Goal: Entertainment & Leisure: Consume media (video, audio)

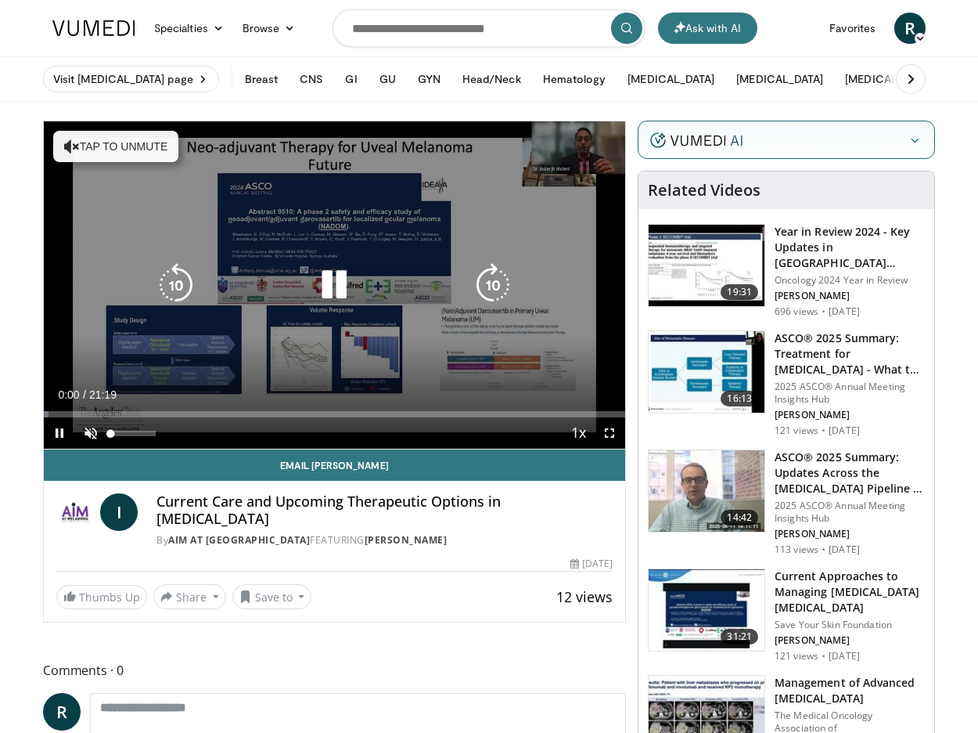
click at [92, 430] on span "Video Player" at bounding box center [90, 432] width 31 height 31
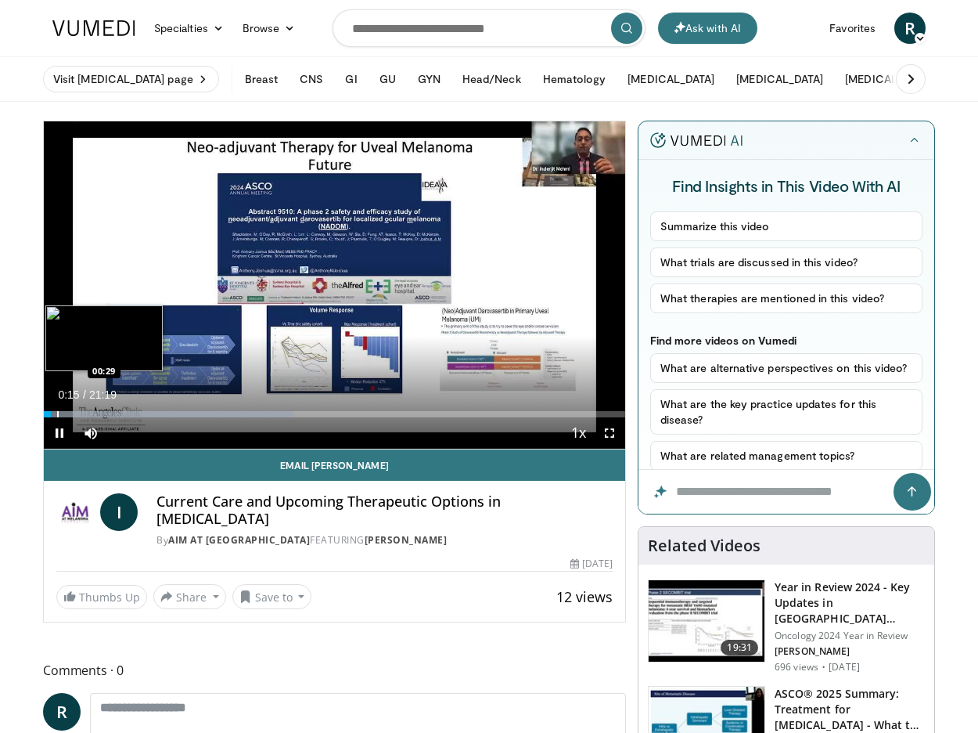
click at [57, 414] on div "Progress Bar" at bounding box center [58, 414] width 2 height 6
click at [74, 413] on div "Progress Bar" at bounding box center [169, 414] width 250 height 6
click at [91, 410] on div "Loaded : 43.77% 01:11 01:43" at bounding box center [335, 409] width 582 height 15
click at [74, 412] on div "Progress Bar" at bounding box center [75, 414] width 2 height 6
click at [78, 414] on div "Progress Bar" at bounding box center [79, 414] width 2 height 6
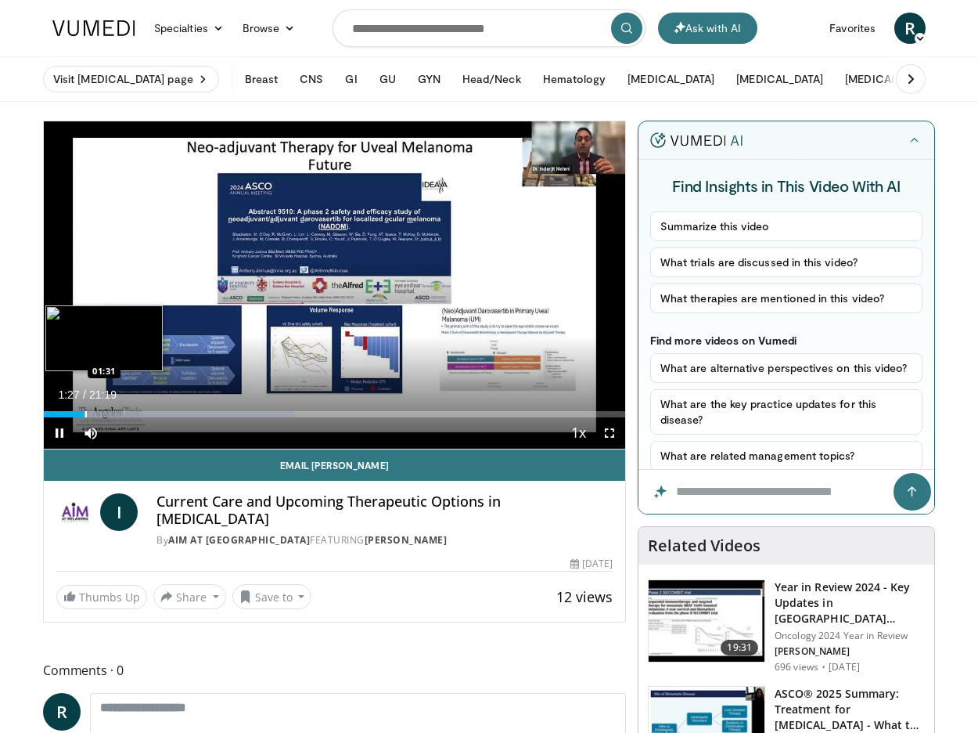
click at [85, 414] on div "Progress Bar" at bounding box center [86, 414] width 2 height 6
click at [89, 414] on div "Progress Bar" at bounding box center [90, 414] width 2 height 6
click at [609, 430] on span "Video Player" at bounding box center [609, 432] width 31 height 31
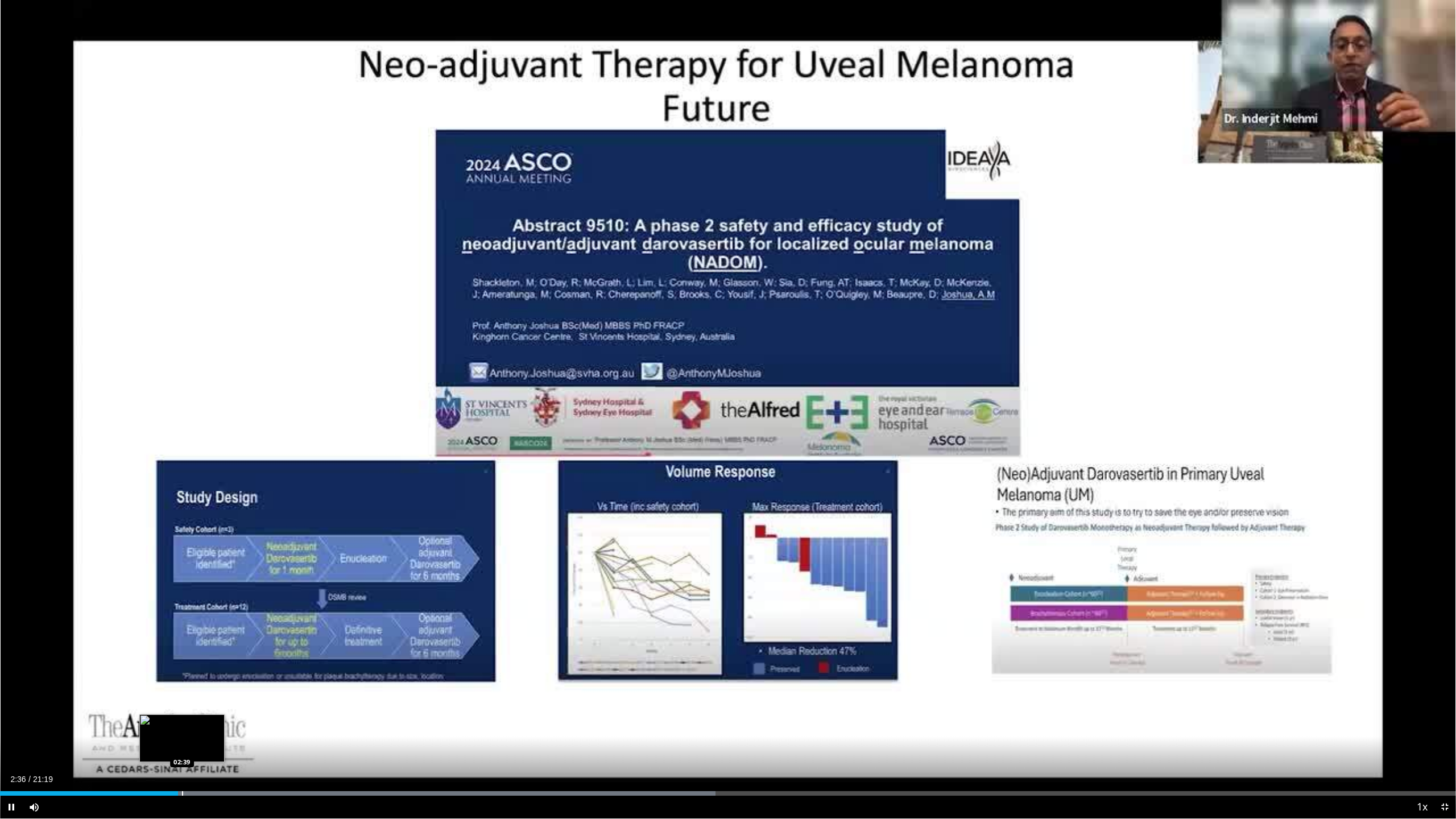
click at [182, 532] on div "Progress Bar" at bounding box center [182, 794] width 1 height 4
click at [187, 532] on div "Progress Bar" at bounding box center [188, 794] width 1 height 4
click at [192, 532] on div "Loaded : 53.78% 02:44 02:48" at bounding box center [728, 794] width 1456 height 4
click at [206, 532] on div "Progress Bar" at bounding box center [207, 794] width 1 height 4
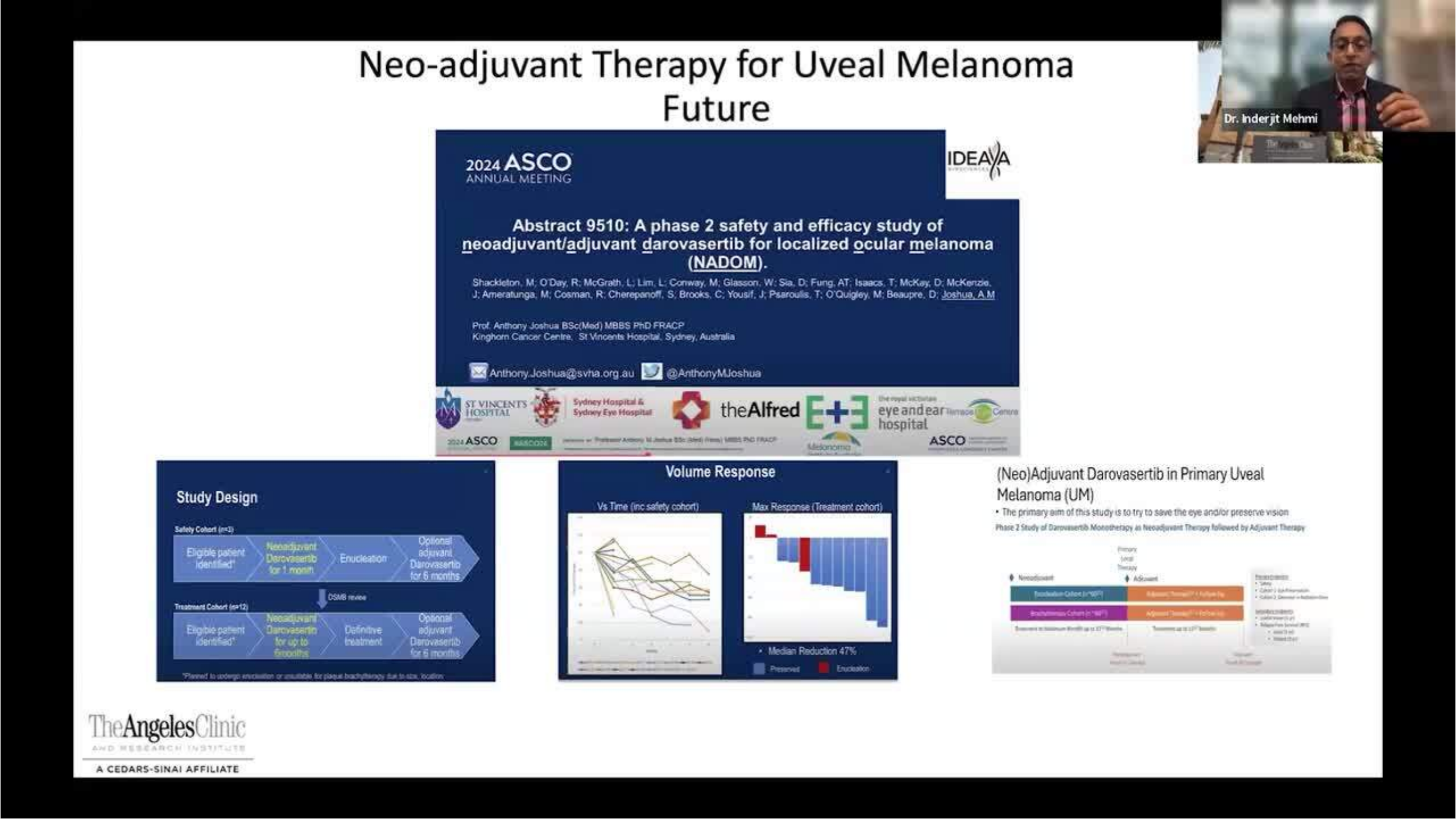
click at [213, 532] on video-js "**********" at bounding box center [728, 409] width 1456 height 819
click at [214, 532] on div "10 seconds Tap to unmute" at bounding box center [728, 409] width 1456 height 818
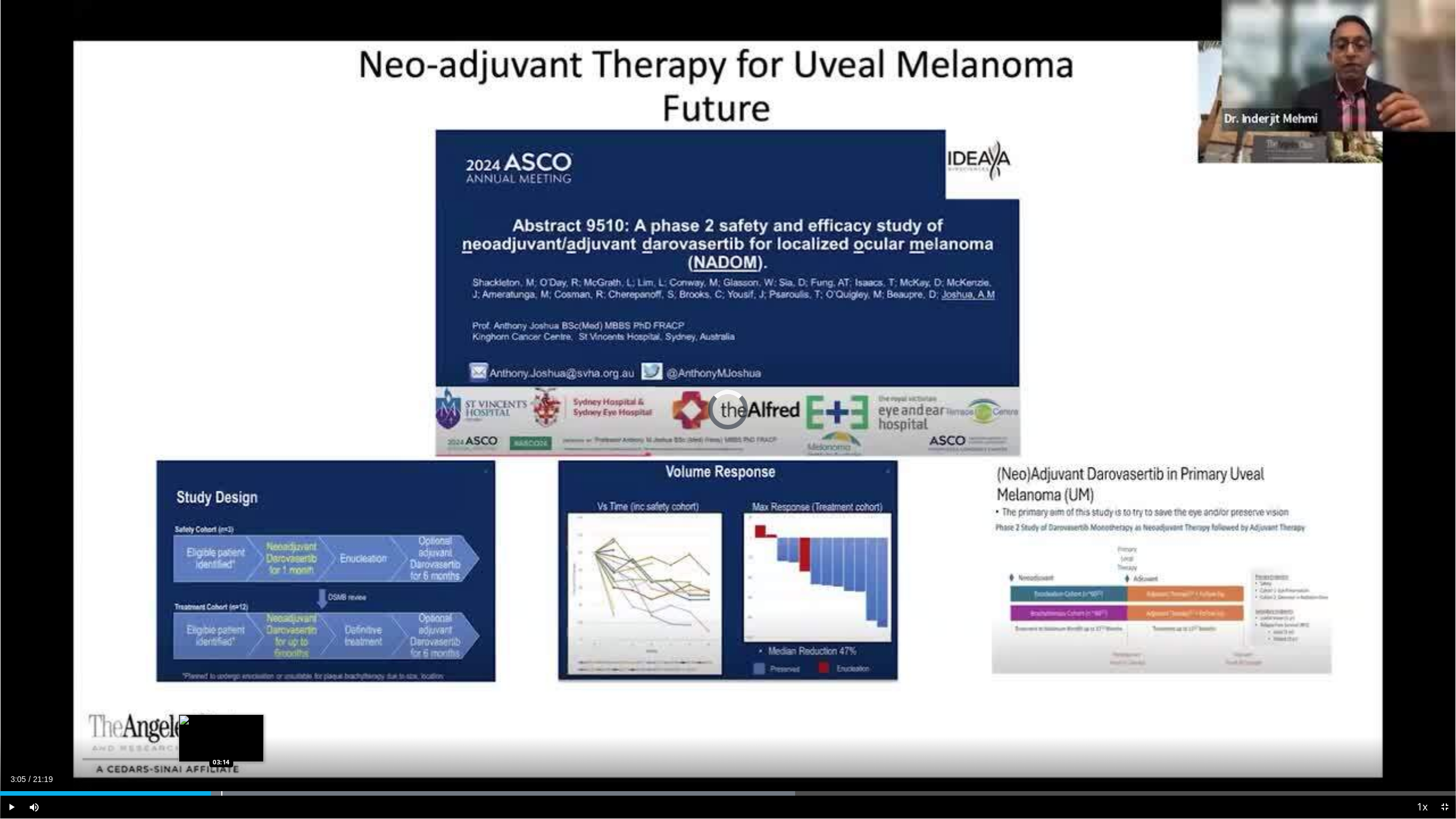
click at [221, 532] on div "Progress Bar" at bounding box center [222, 794] width 1 height 4
click at [232, 532] on div "Progress Bar" at bounding box center [233, 794] width 1 height 4
click at [12, 532] on span "Video Player" at bounding box center [11, 807] width 23 height 23
click at [265, 532] on div "Progress Bar" at bounding box center [266, 794] width 1 height 4
click at [270, 532] on div "Loaded : 57.06% 03:52 03:57" at bounding box center [728, 794] width 1456 height 4
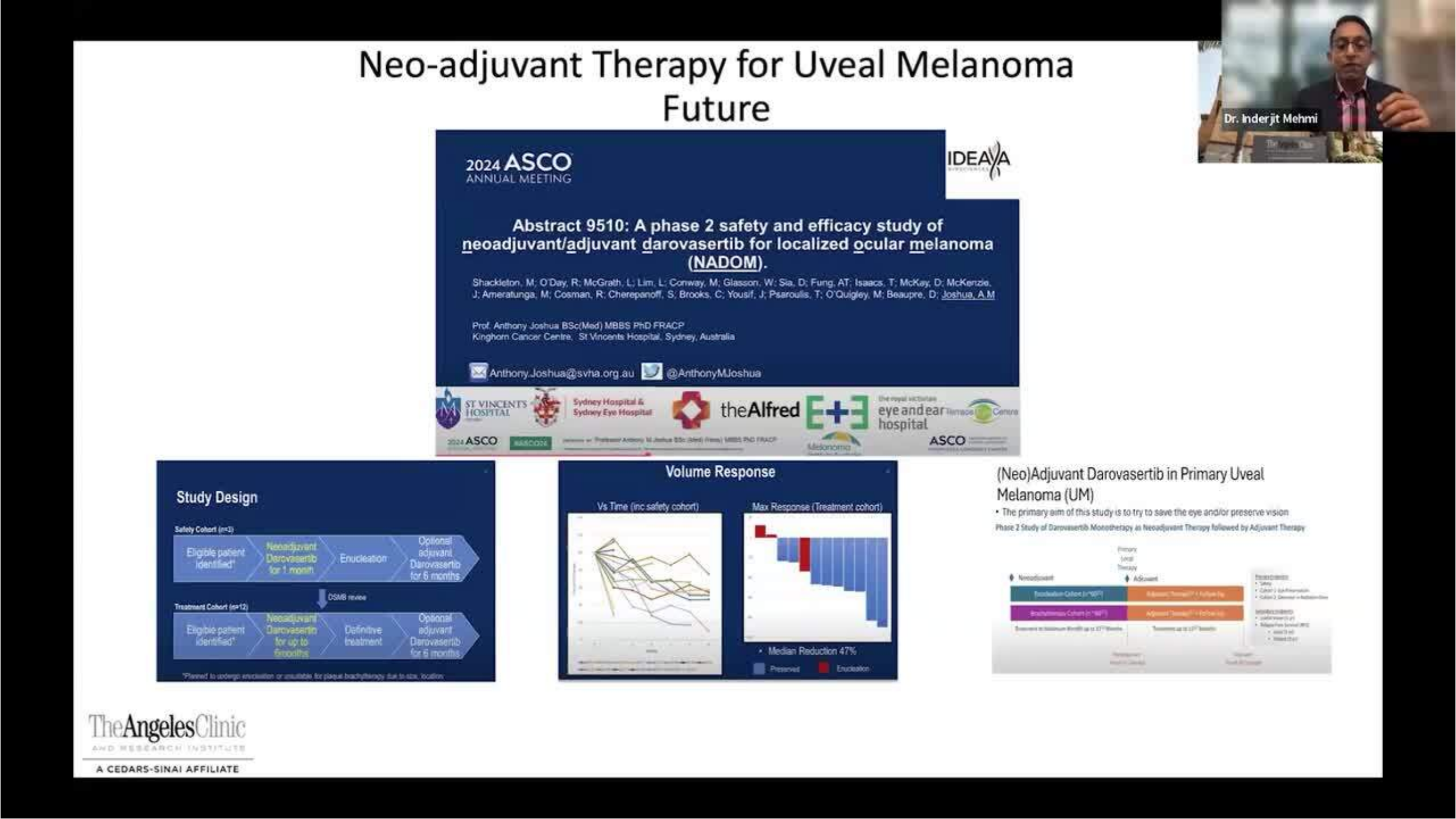
click at [281, 532] on video-js "**********" at bounding box center [728, 409] width 1456 height 819
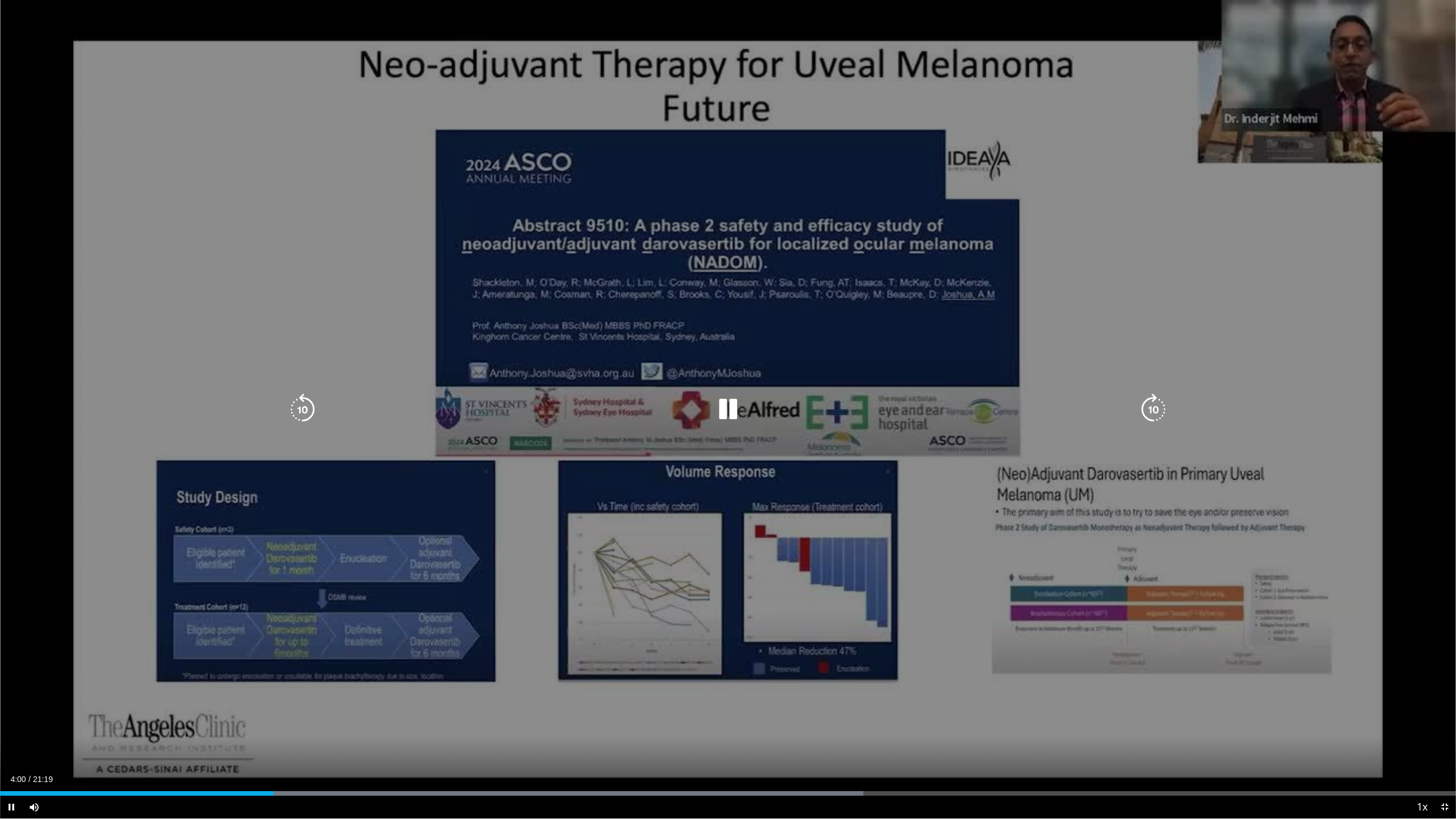
click at [288, 532] on div "Loaded : 59.30% 04:00 04:13" at bounding box center [728, 790] width 1456 height 11
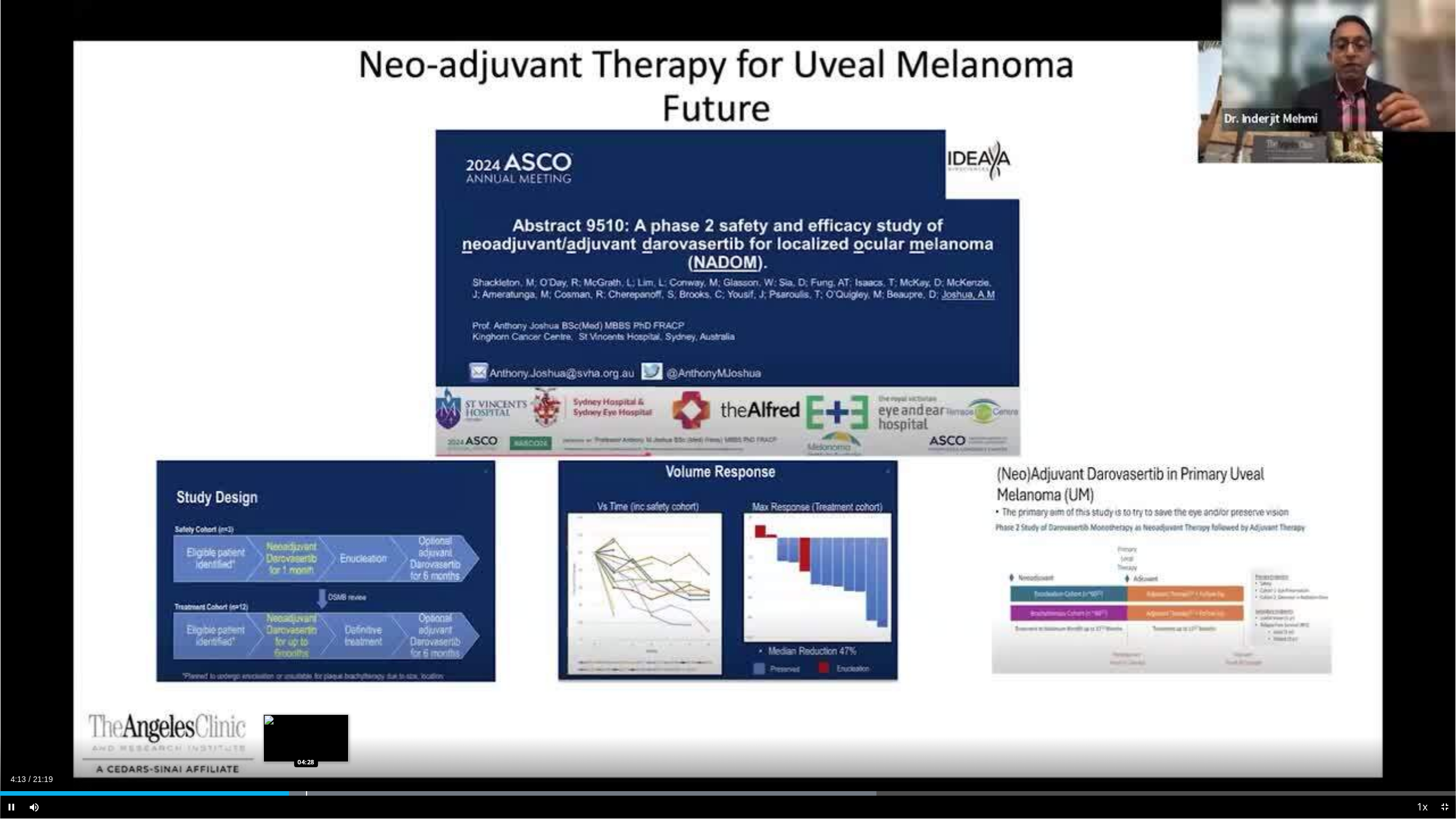
click at [306, 532] on div "Loaded : 60.19% 04:13 04:28" at bounding box center [728, 790] width 1456 height 11
click at [318, 532] on div "Loaded : 60.87% 04:33 04:39" at bounding box center [728, 790] width 1456 height 11
click at [332, 532] on div "Loaded : 62.43% 04:40 04:52" at bounding box center [728, 790] width 1456 height 11
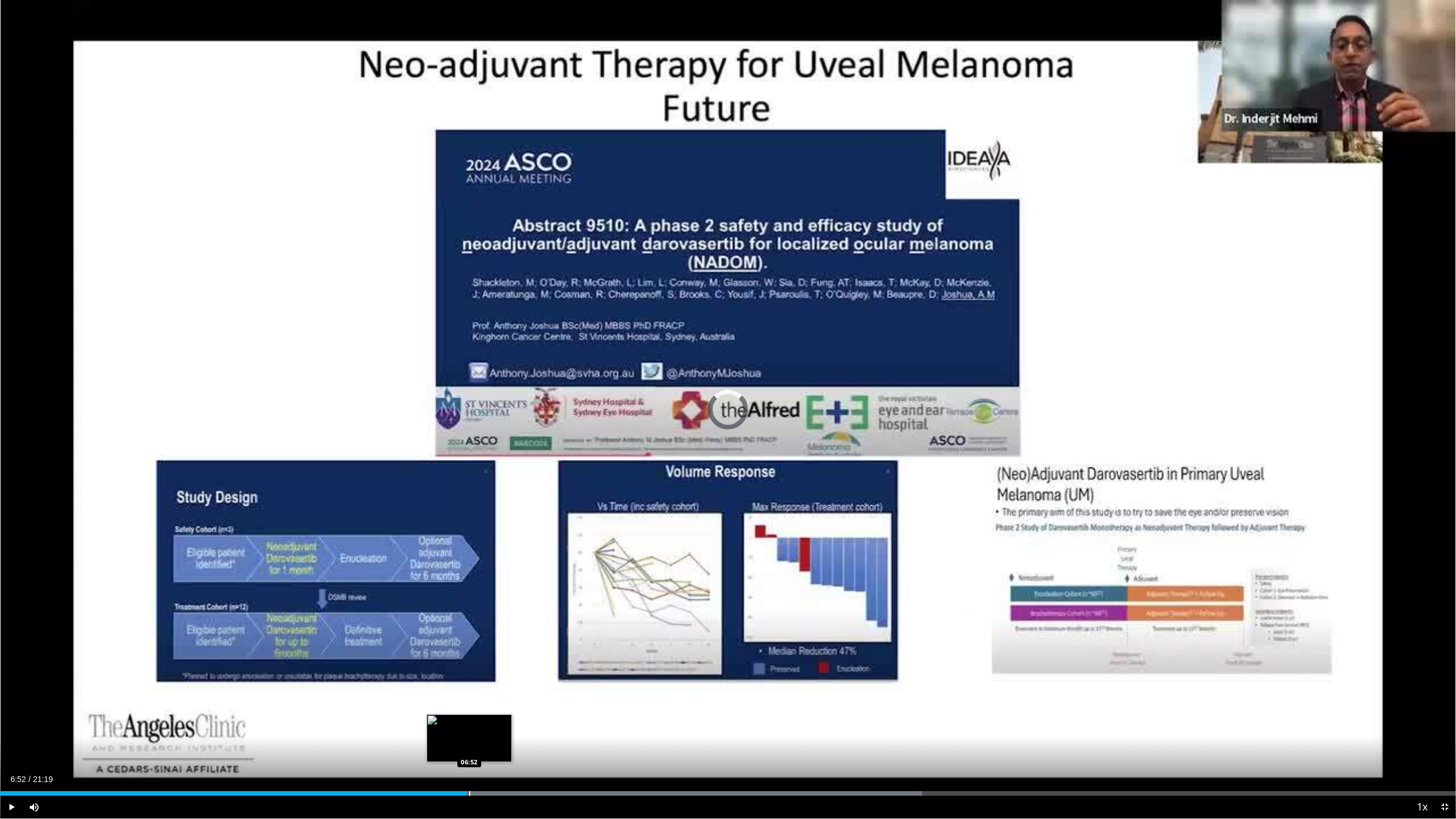
click at [469, 532] on div "Progress Bar" at bounding box center [470, 794] width 1 height 4
click at [477, 532] on div "Progress Bar" at bounding box center [478, 794] width 1 height 4
click at [483, 532] on div "Progress Bar" at bounding box center [484, 794] width 1 height 4
click at [496, 532] on div "Loaded : 74.13% 07:11 07:15" at bounding box center [728, 790] width 1456 height 11
click at [509, 532] on div "Progress Bar" at bounding box center [510, 794] width 1 height 4
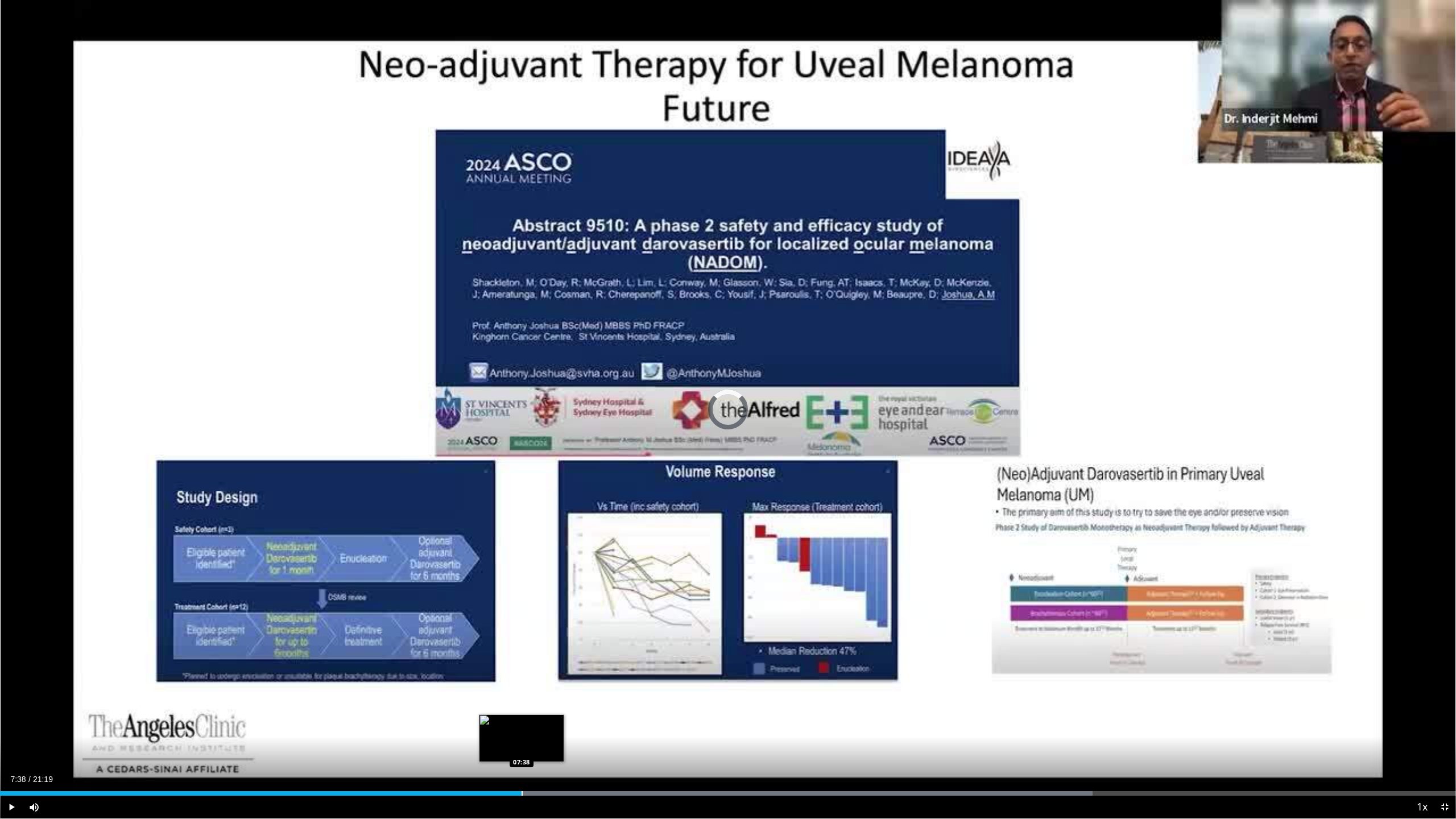
click at [522, 532] on div "Progress Bar" at bounding box center [522, 794] width 1 height 4
click at [534, 532] on div "Progress Bar" at bounding box center [535, 794] width 1 height 4
click at [544, 532] on div "Progress Bar" at bounding box center [545, 794] width 1 height 4
click at [554, 532] on div "Progress Bar" at bounding box center [555, 794] width 1 height 4
click at [577, 532] on div "Progress Bar" at bounding box center [578, 794] width 1 height 4
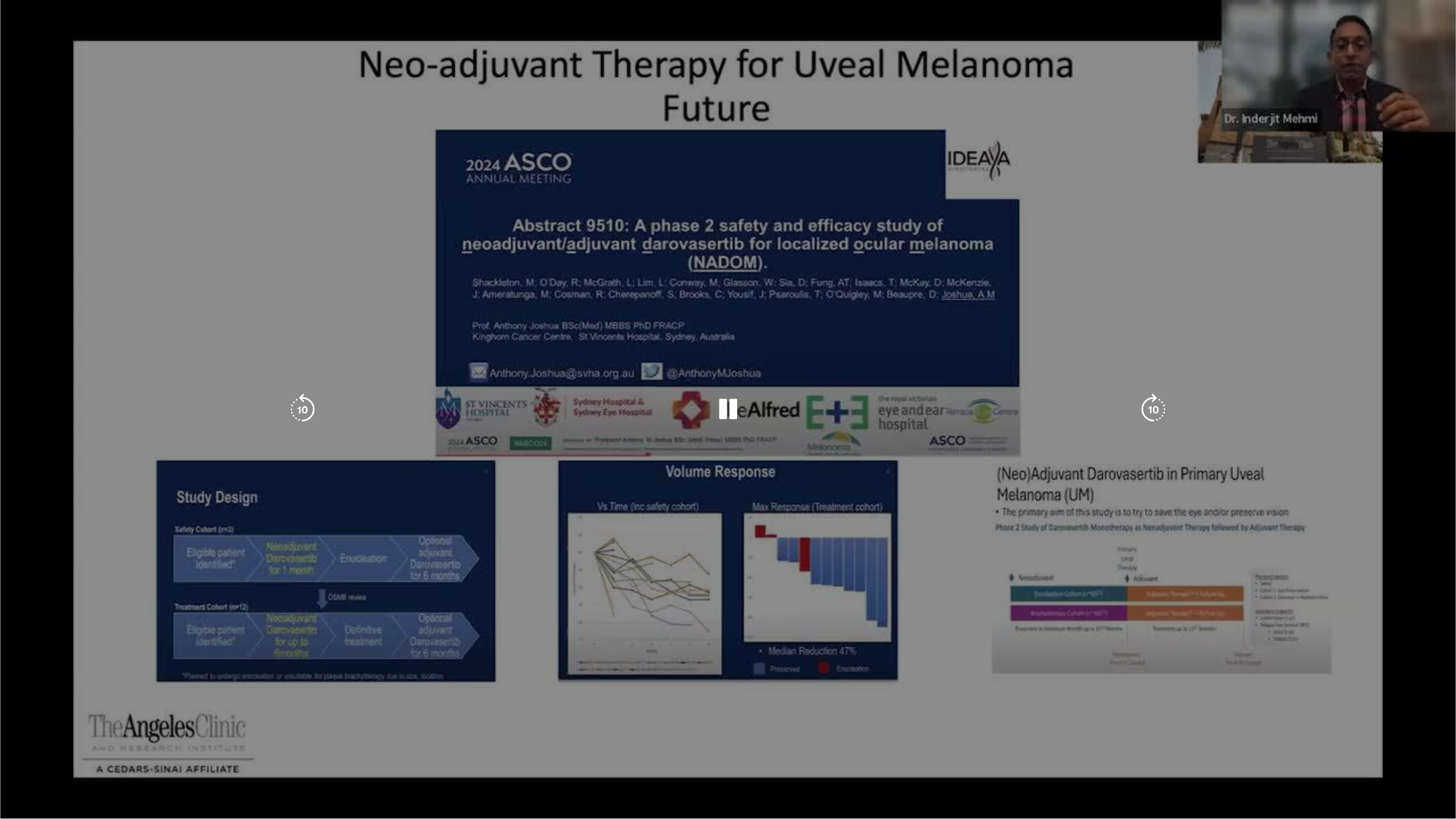
click at [590, 532] on video-js "**********" at bounding box center [728, 409] width 1456 height 819
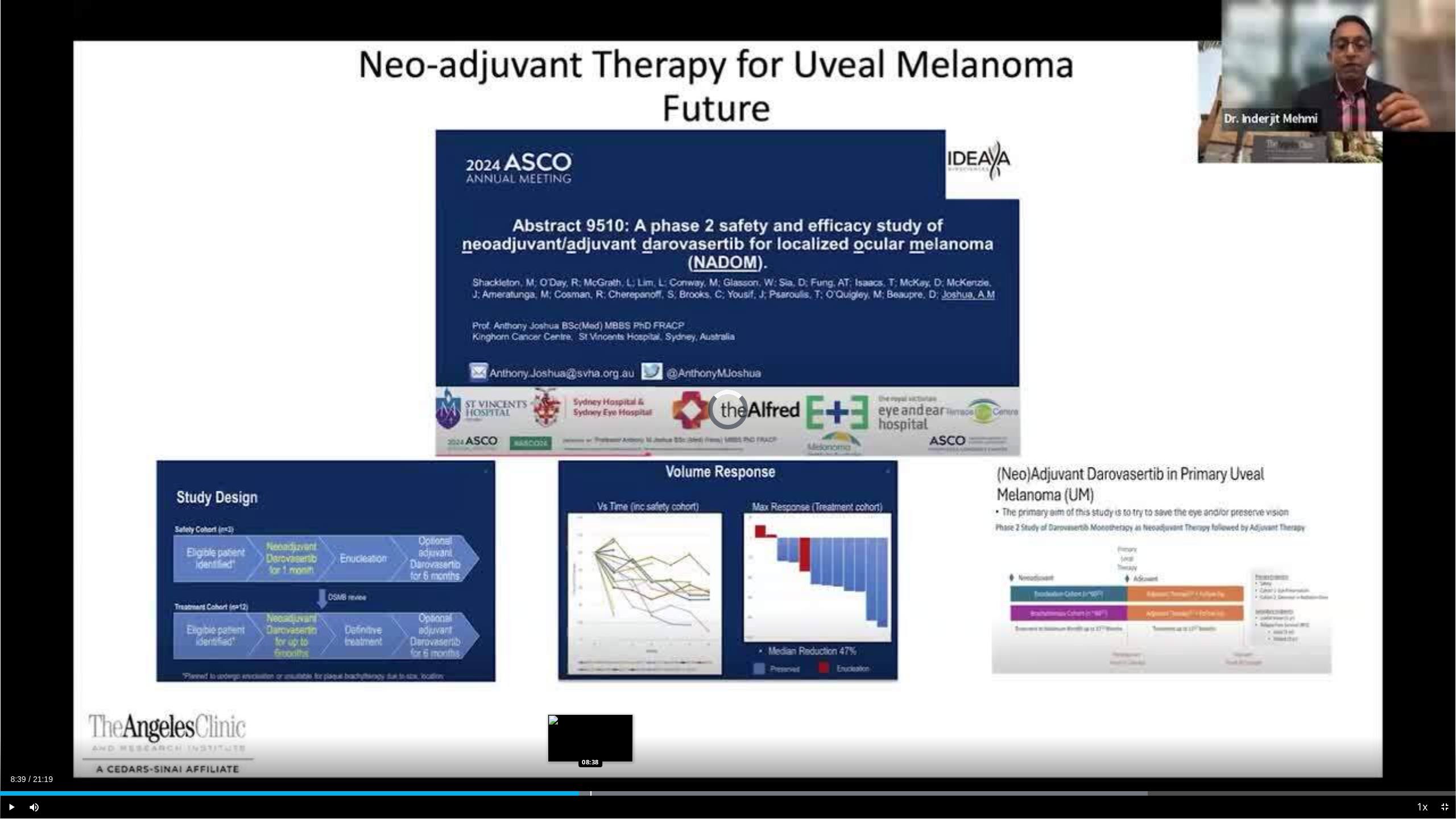
click at [590, 532] on div "Progress Bar" at bounding box center [591, 794] width 1 height 4
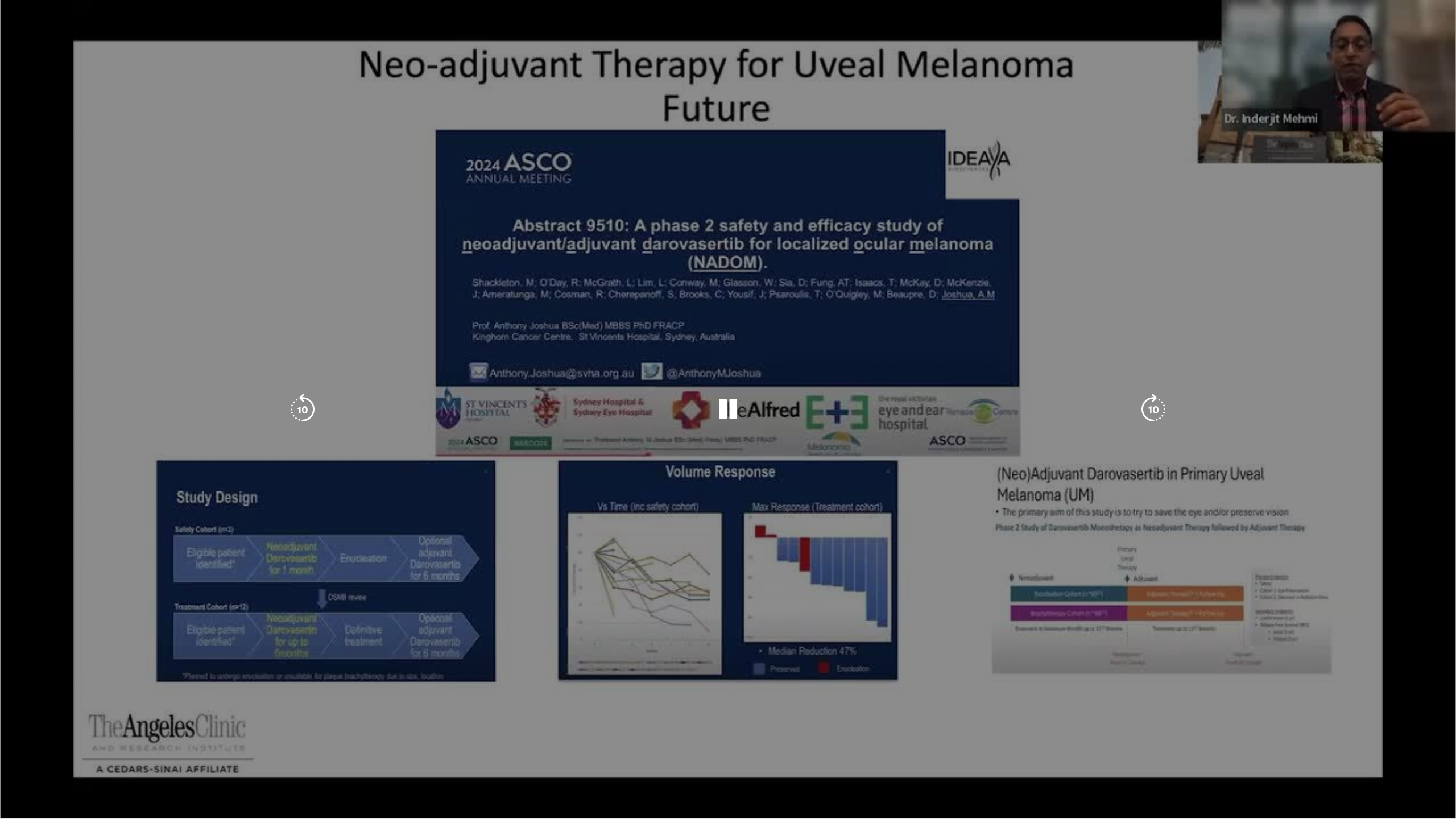
click at [603, 532] on video-js "**********" at bounding box center [728, 409] width 1456 height 819
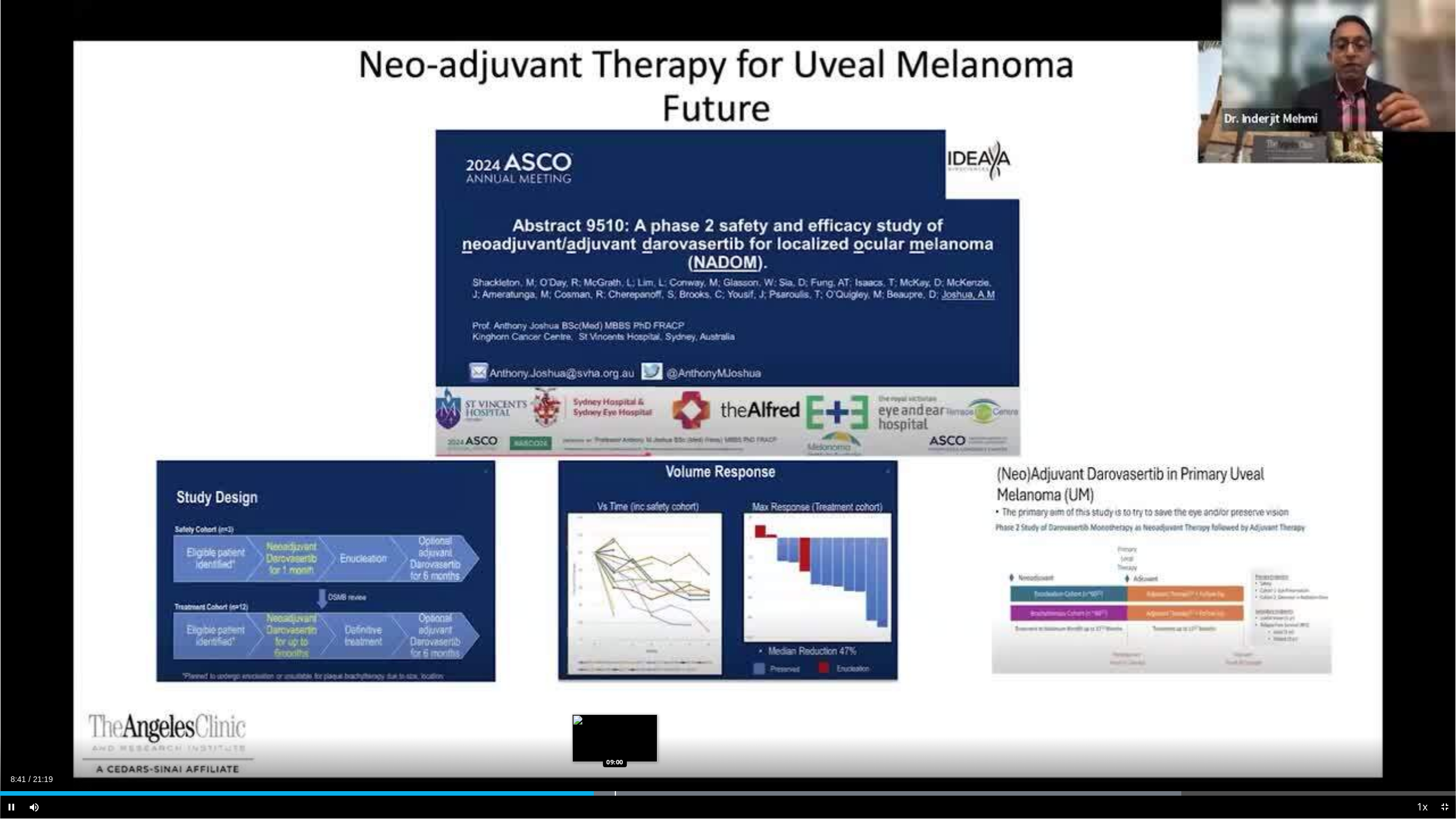
click at [615, 532] on div "Progress Bar" at bounding box center [615, 794] width 1 height 4
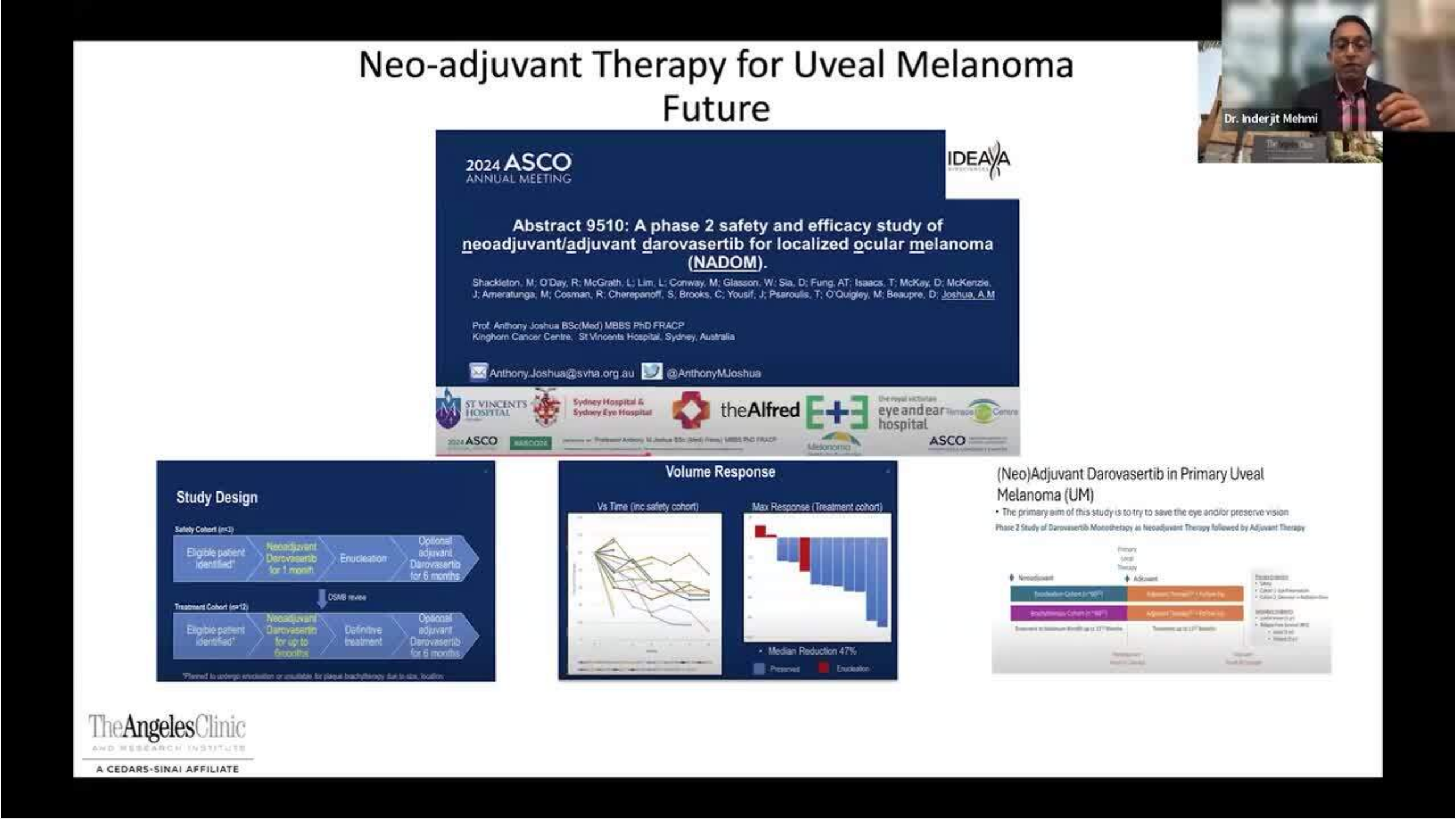
click at [637, 532] on video-js "**********" at bounding box center [728, 409] width 1456 height 819
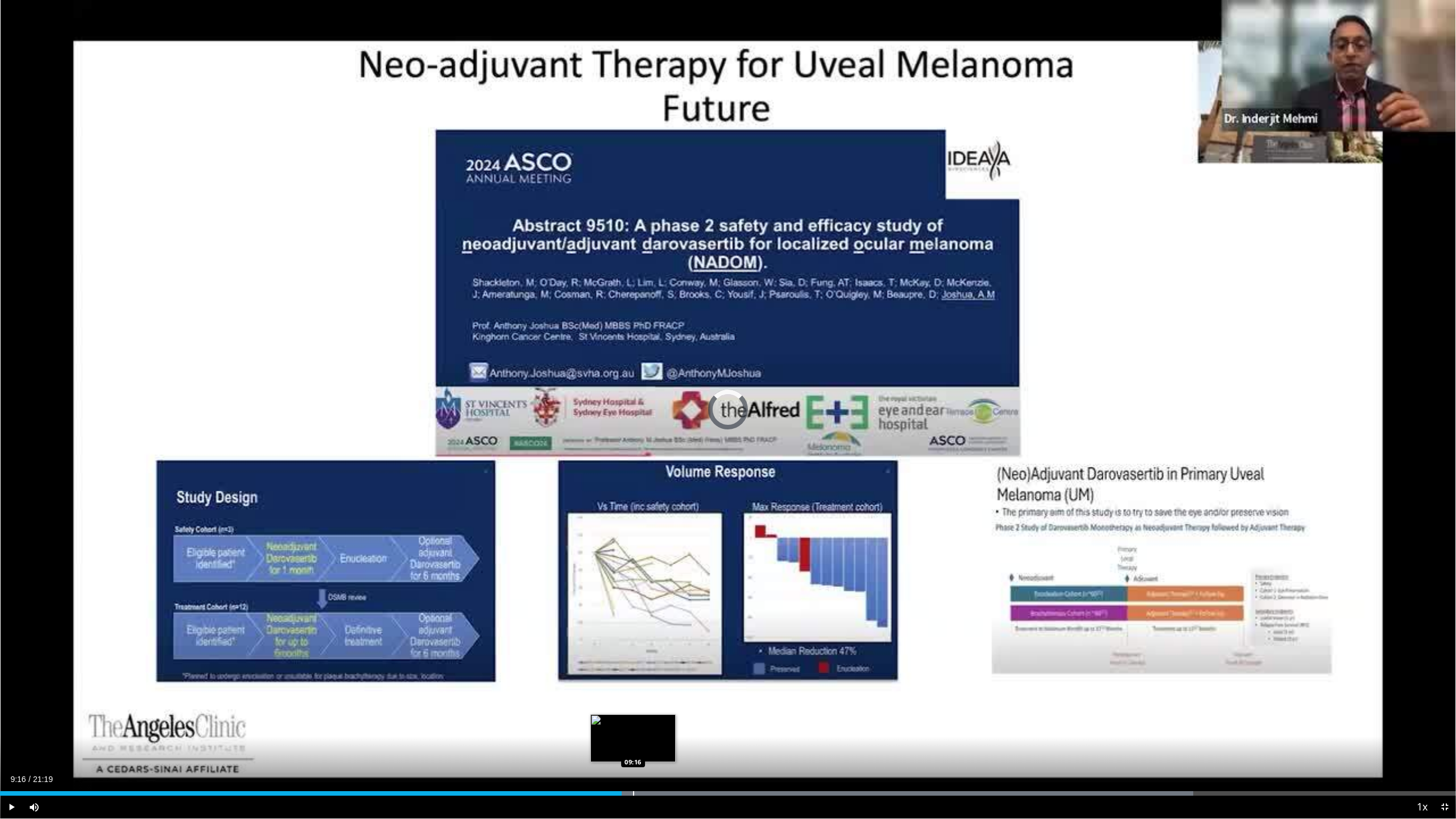
click at [633, 532] on div "Progress Bar" at bounding box center [634, 794] width 1 height 4
click at [660, 532] on div "Loaded : 82.86% 09:21 09:40" at bounding box center [728, 794] width 1456 height 4
click at [690, 532] on div "Progress Bar" at bounding box center [691, 794] width 1 height 4
click at [711, 532] on div "Loaded : 85.83% 10:07 10:25" at bounding box center [728, 790] width 1456 height 11
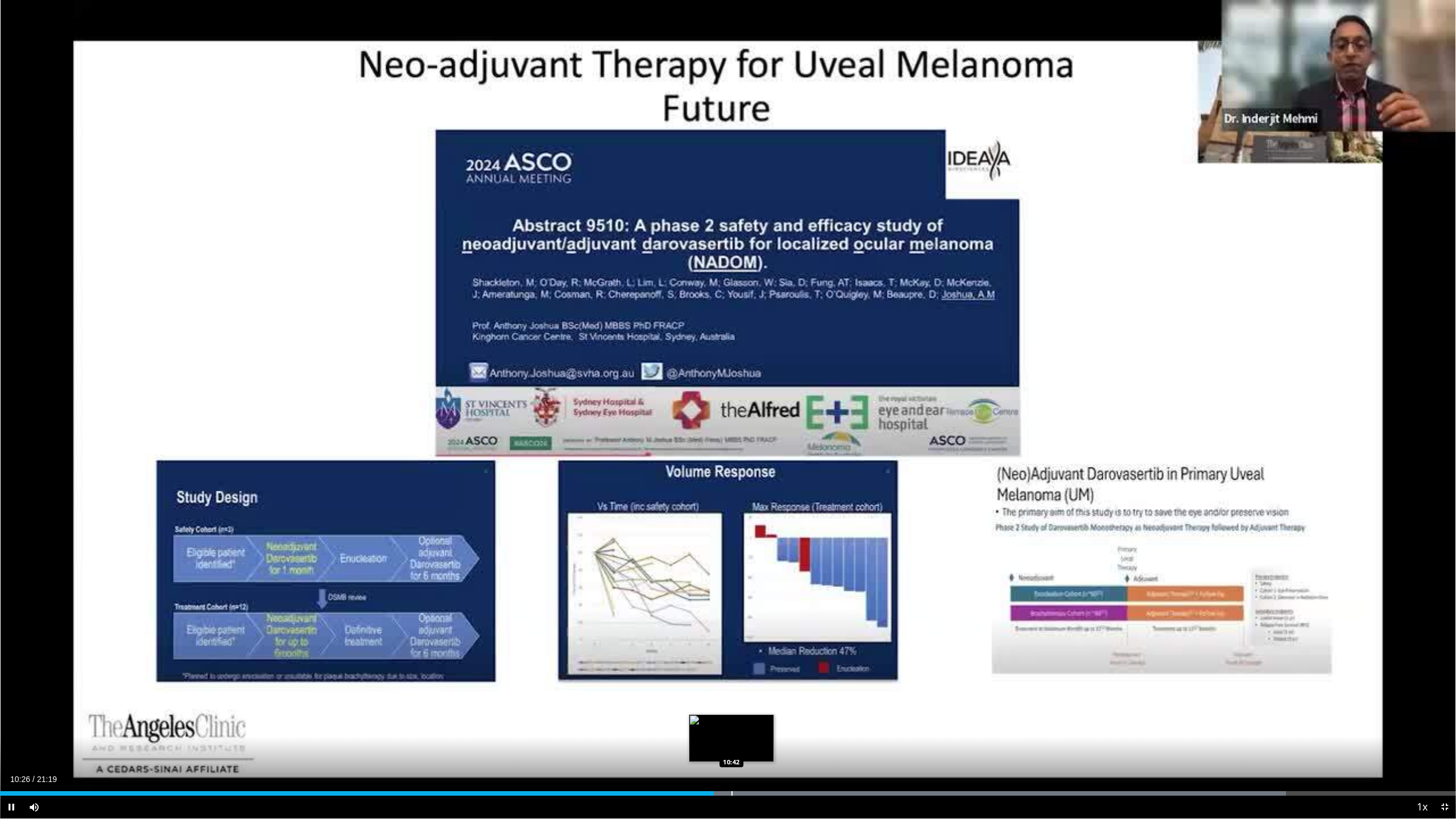
click at [711, 532] on div "Progress Bar" at bounding box center [732, 794] width 1 height 4
click at [711, 532] on div "Progress Bar" at bounding box center [764, 794] width 1 height 4
click at [711, 532] on div "Progress Bar" at bounding box center [805, 794] width 1 height 4
click at [711, 532] on div "Progress Bar" at bounding box center [819, 794] width 1 height 4
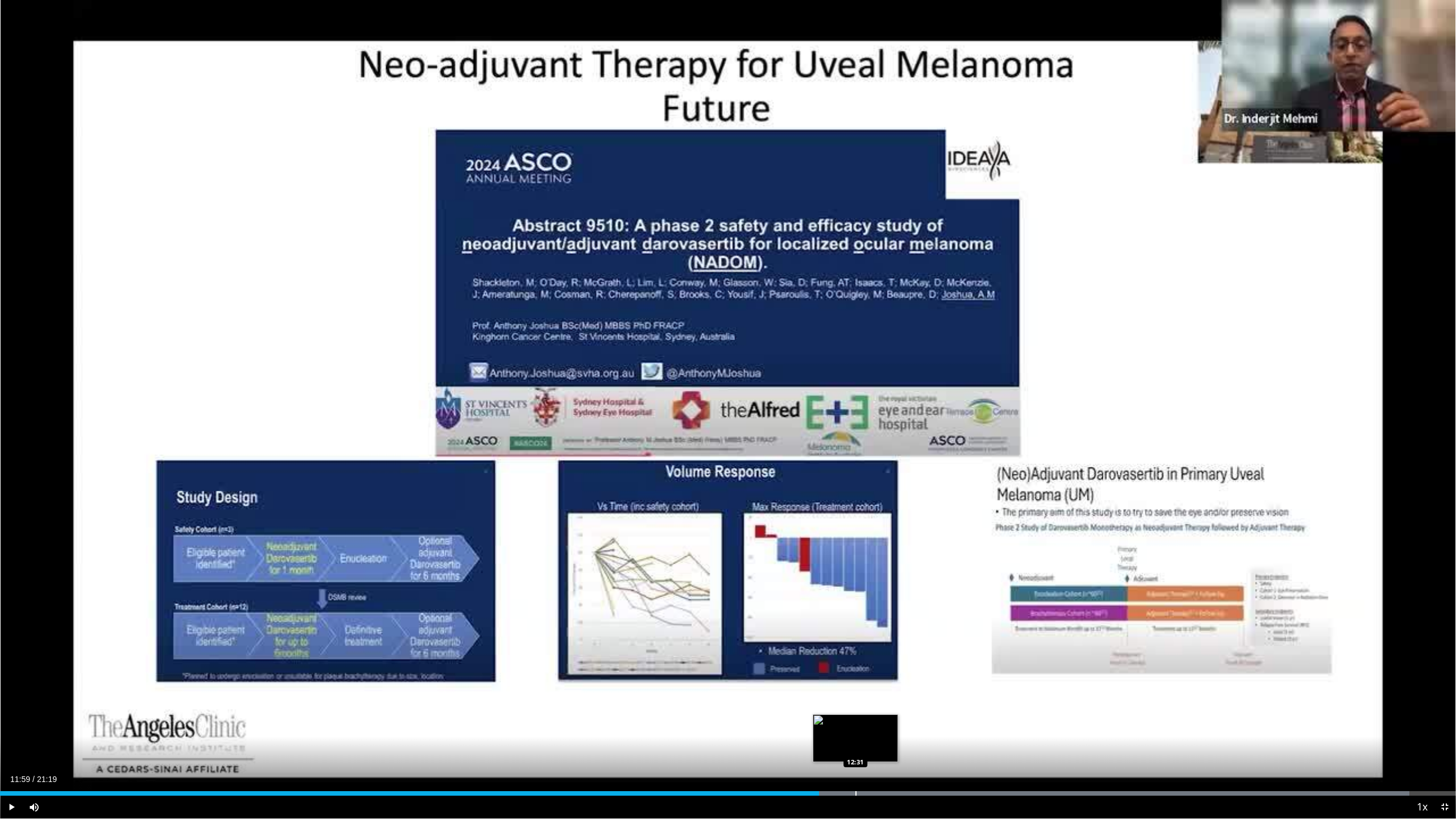
click at [711, 532] on div "Progress Bar" at bounding box center [856, 794] width 1 height 4
click at [711, 532] on div "Loaded : 99.27% 12:33 13:01" at bounding box center [728, 790] width 1456 height 11
click at [711, 532] on div "Progress Bar" at bounding box center [923, 794] width 1 height 4
click at [711, 532] on div "Loaded : 99.99% 13:52 13:52" at bounding box center [728, 790] width 1456 height 11
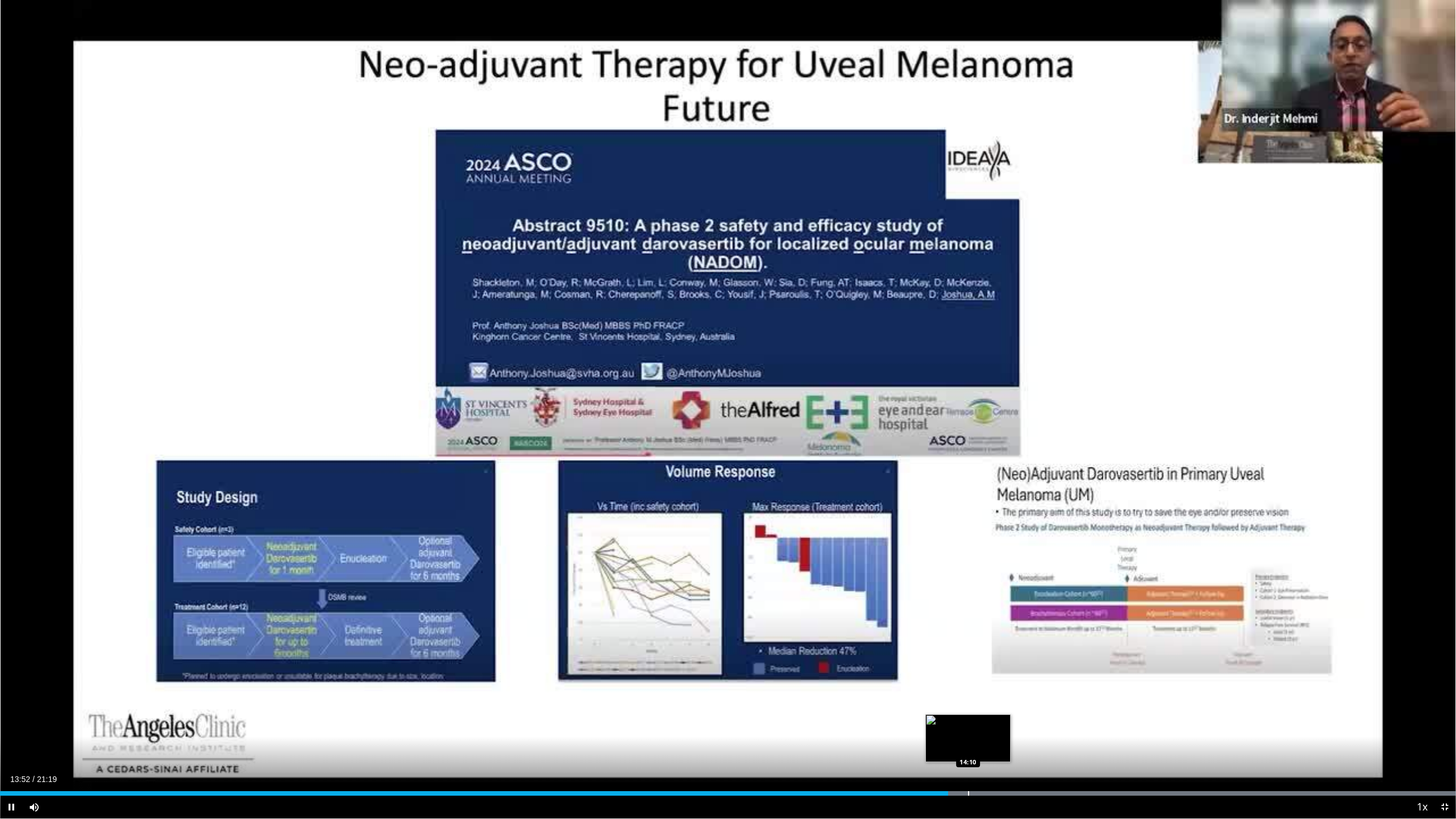
click at [711, 532] on div "Loaded : 99.99% 13:52 14:10" at bounding box center [728, 790] width 1456 height 11
click at [711, 532] on div "Progress Bar" at bounding box center [1004, 794] width 1 height 4
click at [711, 532] on div "Loaded : 99.99% 15:03 15:03" at bounding box center [728, 790] width 1456 height 11
click at [711, 532] on div "Loaded : 99.99% 15:06 15:27" at bounding box center [728, 794] width 1456 height 4
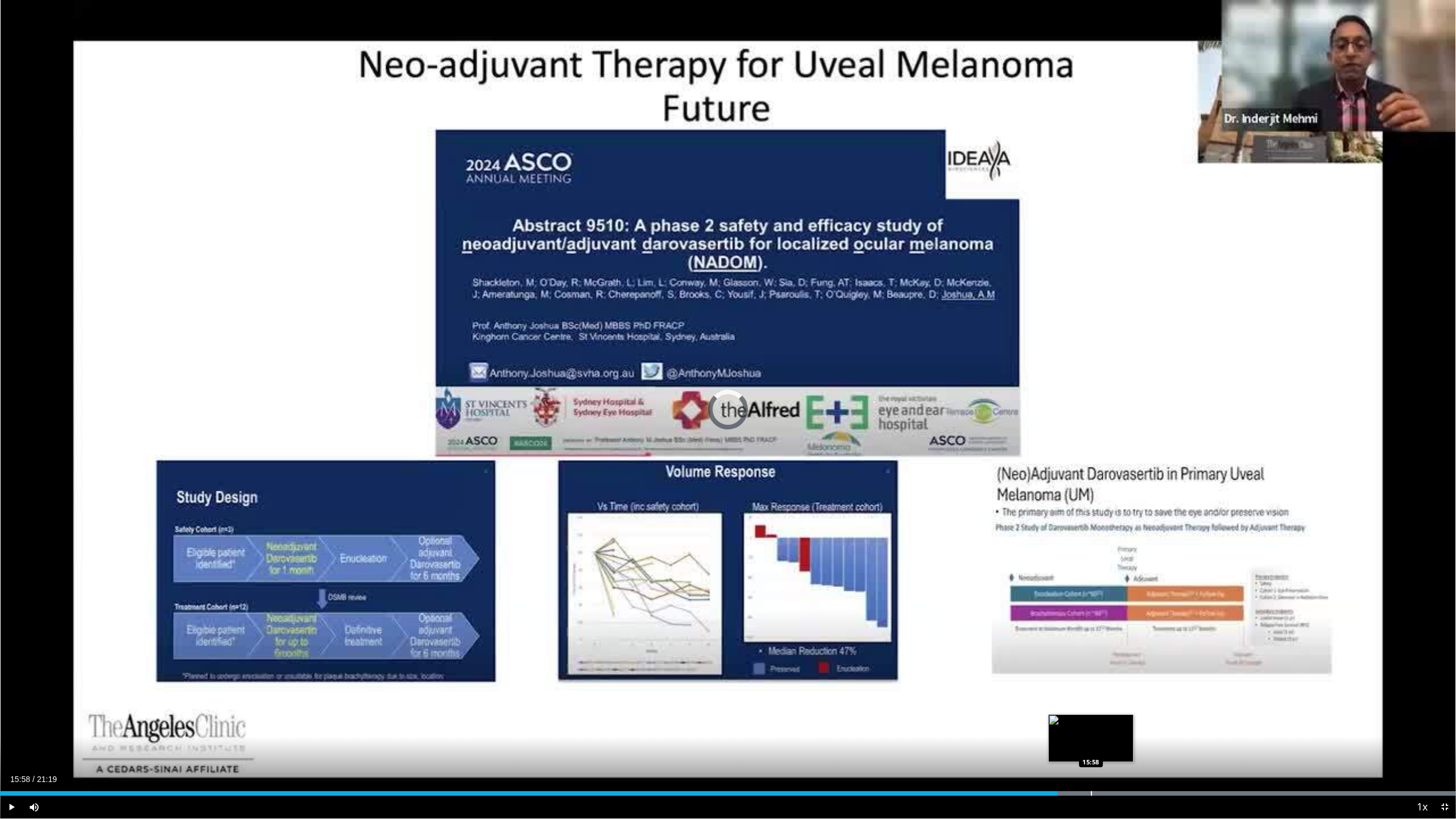
click at [711, 532] on div "Loaded : 99.99% 15:58 15:58" at bounding box center [728, 790] width 1456 height 11
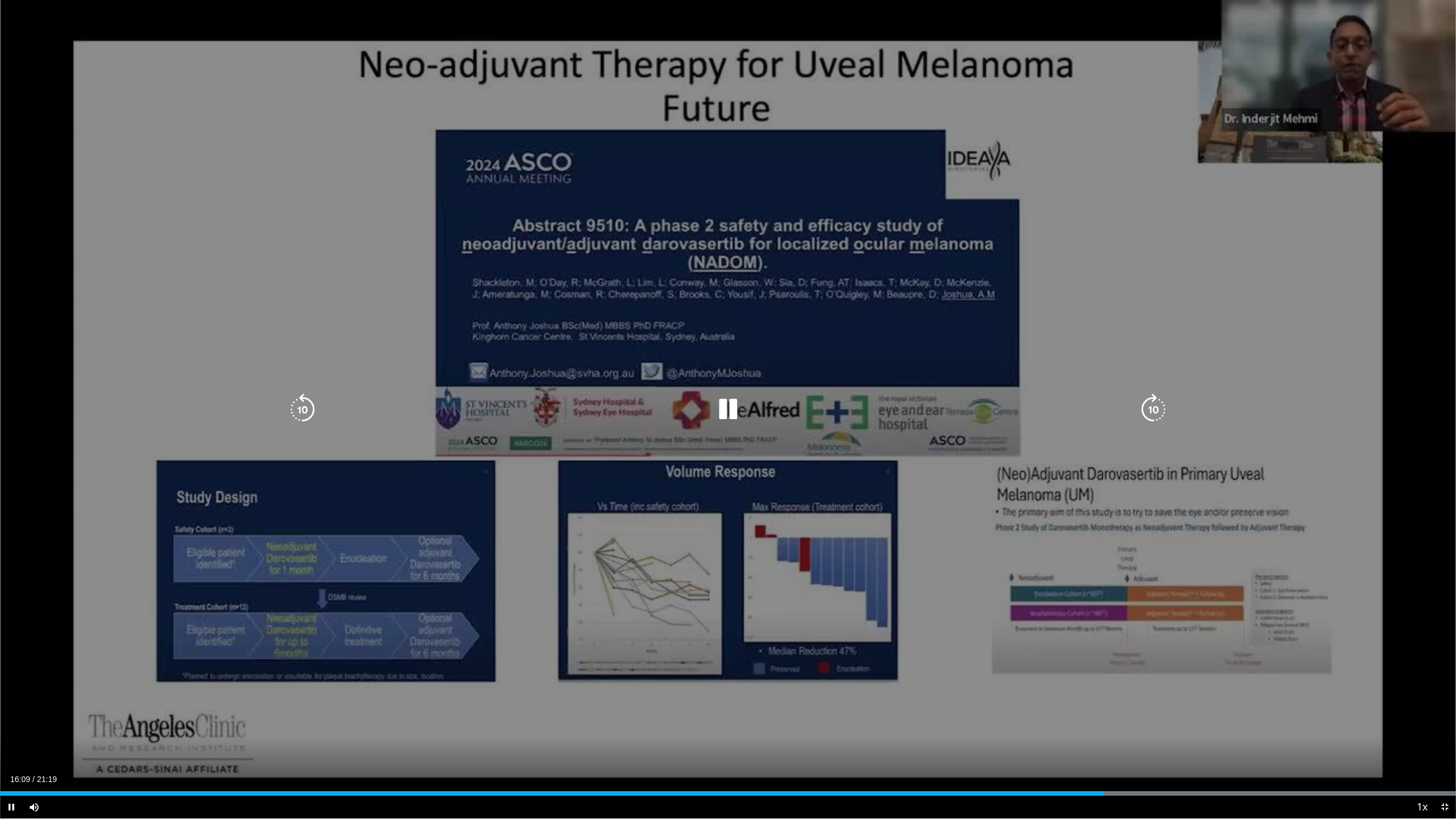
click at [711, 407] on icon "Video Player" at bounding box center [728, 410] width 32 height 32
click at [711, 412] on icon "Video Player" at bounding box center [728, 410] width 32 height 32
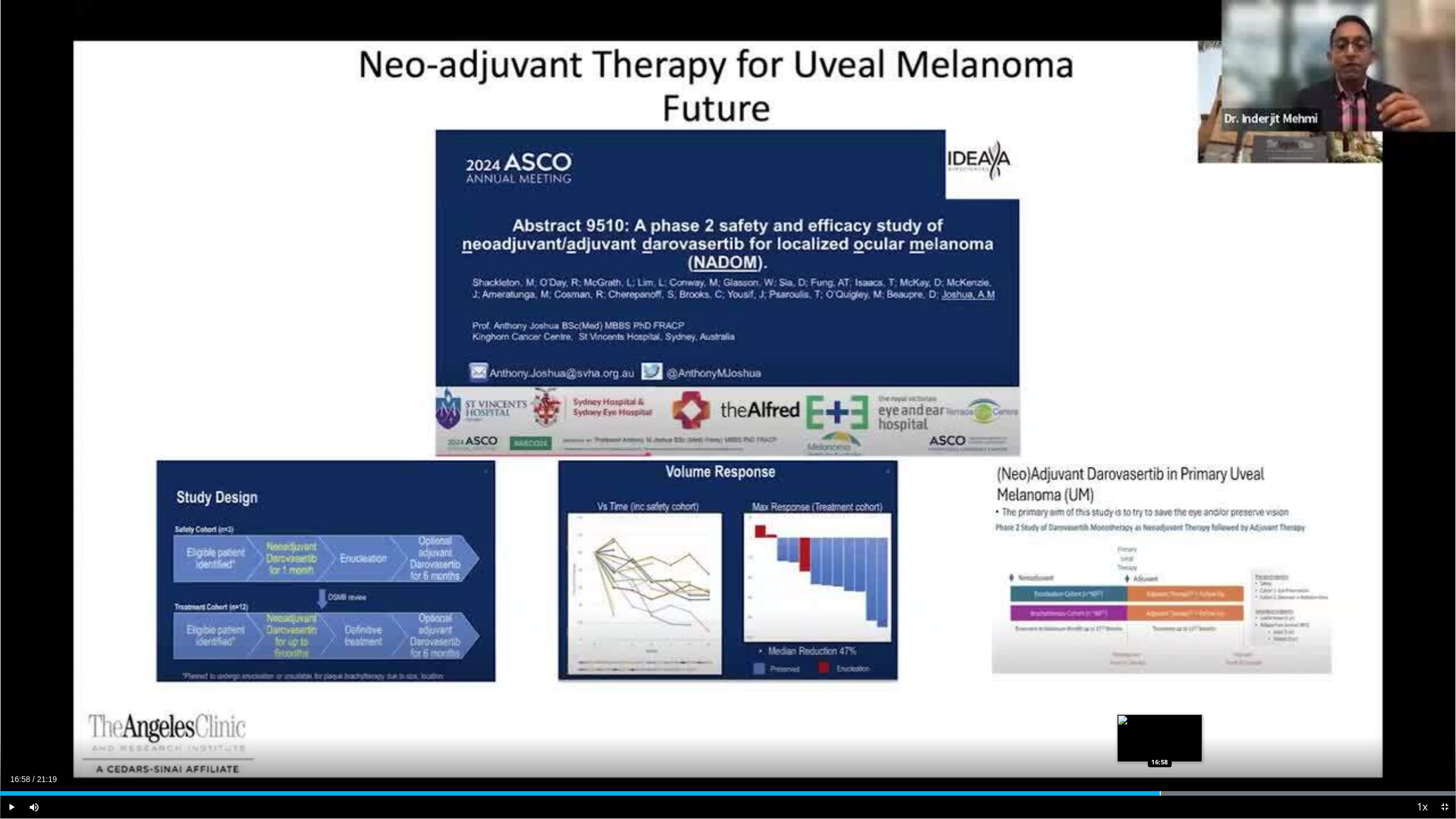
click at [711, 532] on div "Progress Bar" at bounding box center [1160, 794] width 1 height 4
click at [711, 532] on div "Loaded : 99.99% 17:30 17:30" at bounding box center [728, 790] width 1456 height 11
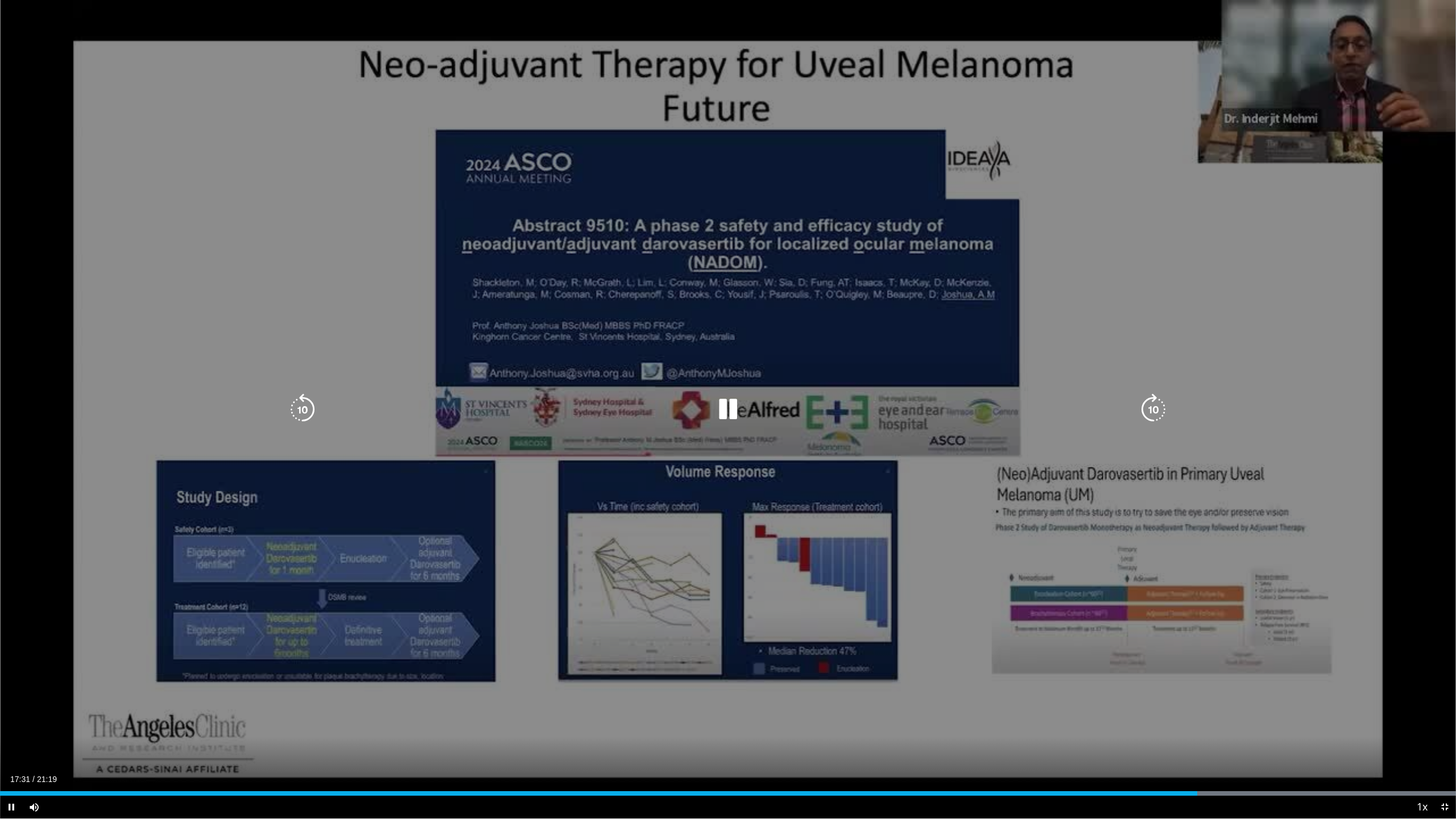
click at [711, 532] on div "Loaded : 99.99% 17:31 18:01" at bounding box center [728, 790] width 1456 height 11
click at [711, 532] on div "Loaded : 99.99% 18:01 18:35" at bounding box center [728, 790] width 1456 height 11
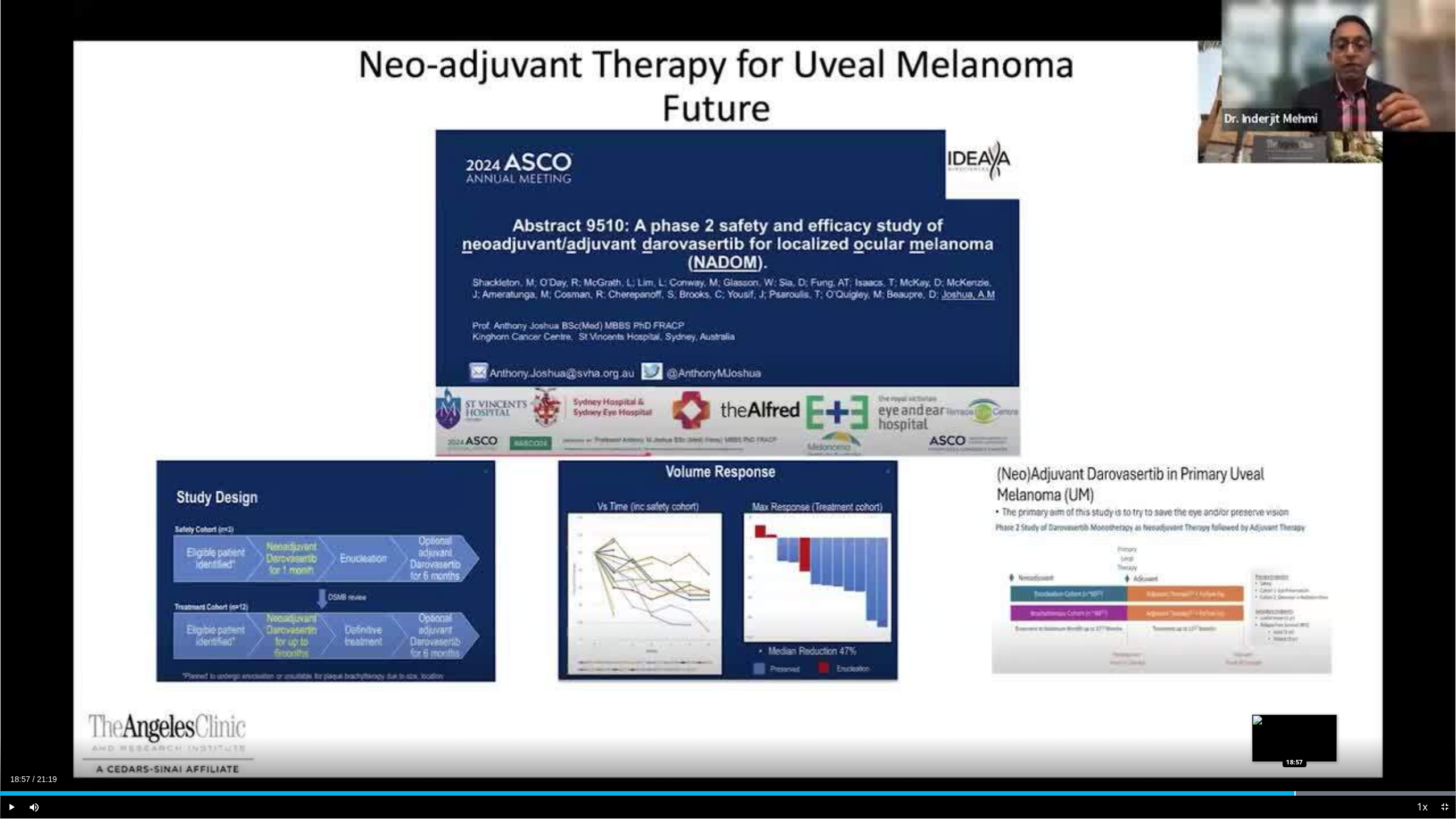
click at [711, 532] on div "Progress Bar" at bounding box center [1295, 794] width 1 height 4
click at [711, 532] on div "Loaded : 99.99% 18:57 19:24" at bounding box center [728, 790] width 1456 height 11
click at [711, 532] on div "Progress Bar" at bounding box center [1349, 794] width 1 height 4
click at [711, 532] on div "Progress Bar" at bounding box center [1386, 794] width 1 height 4
click at [711, 532] on div "Progress Bar" at bounding box center [1414, 794] width 1 height 4
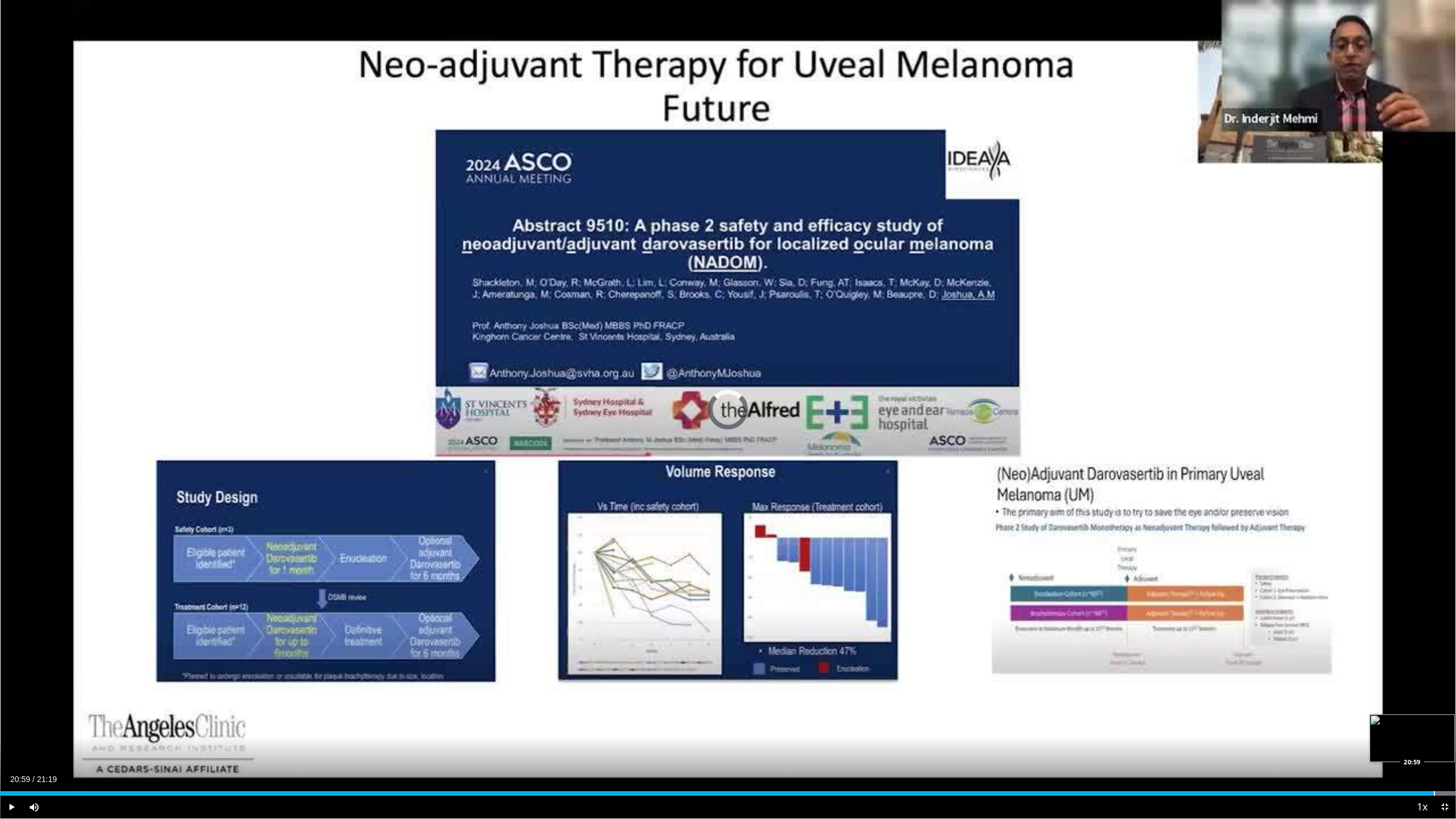
click at [711, 532] on div "Progress Bar" at bounding box center [1434, 794] width 1 height 4
click at [711, 532] on div "Progress Bar" at bounding box center [1448, 794] width 1 height 4
